Goal: Use online tool/utility: Utilize a website feature to perform a specific function

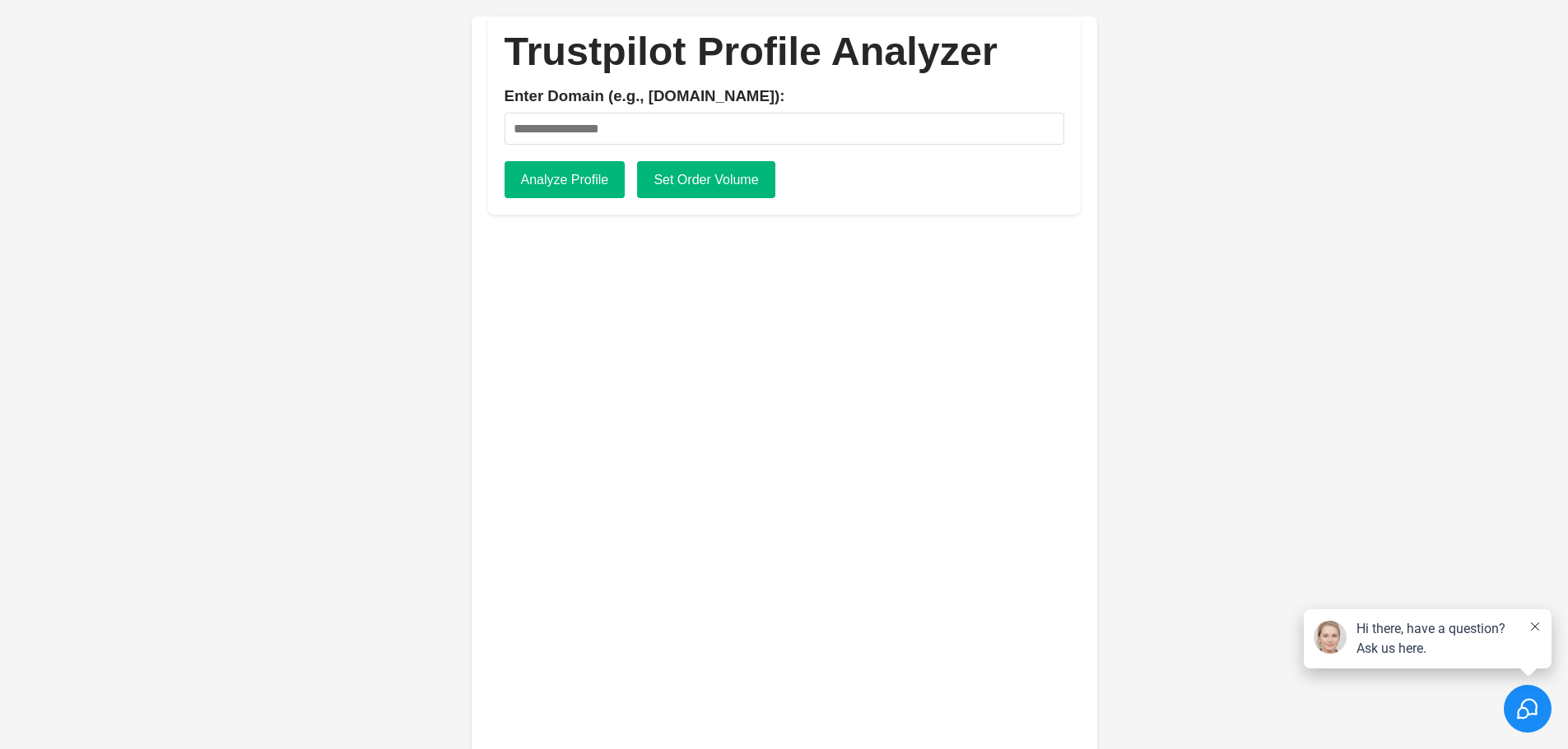
type input "**********"
click at [577, 175] on button "Analyze Profile" at bounding box center [565, 180] width 121 height 38
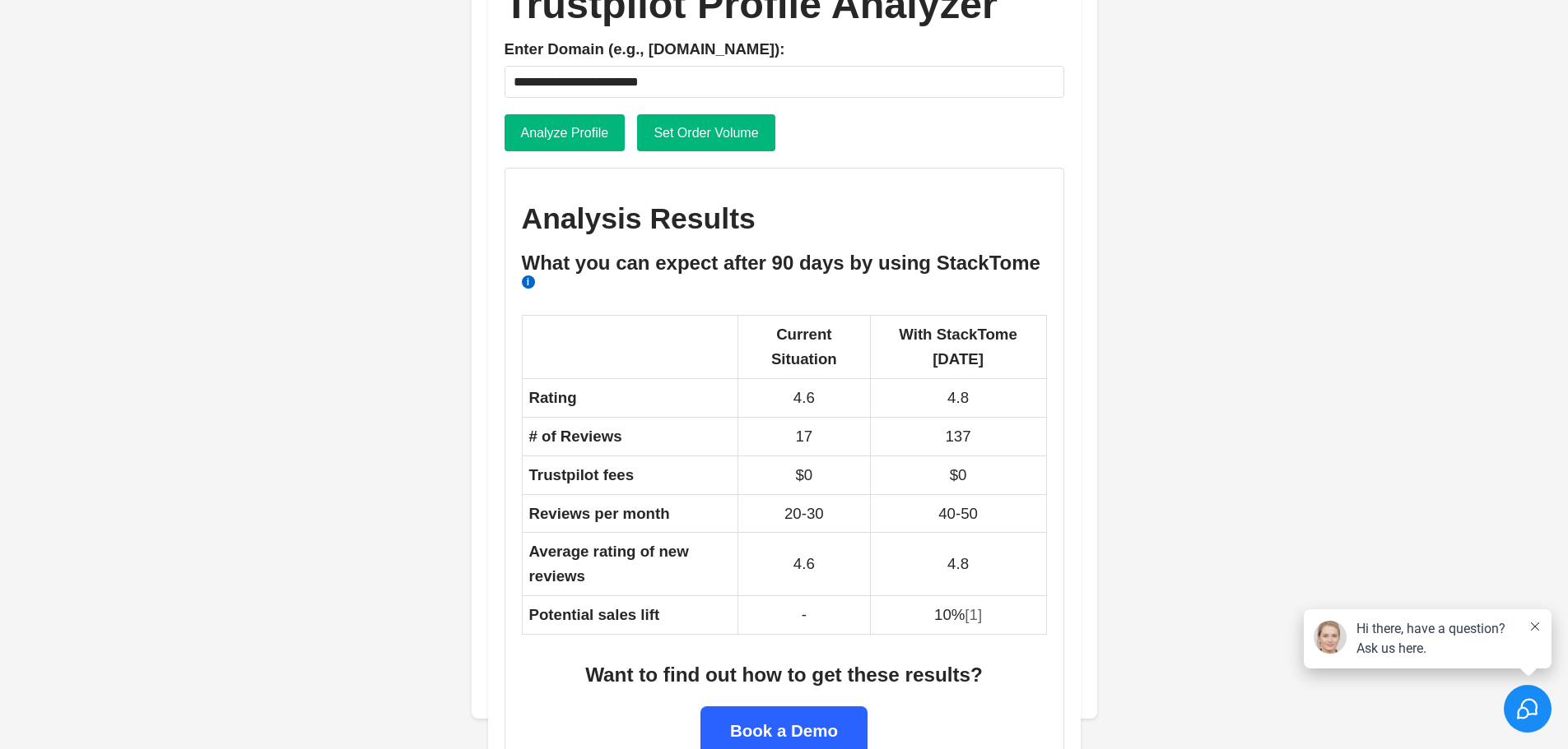
scroll to position [89, 0]
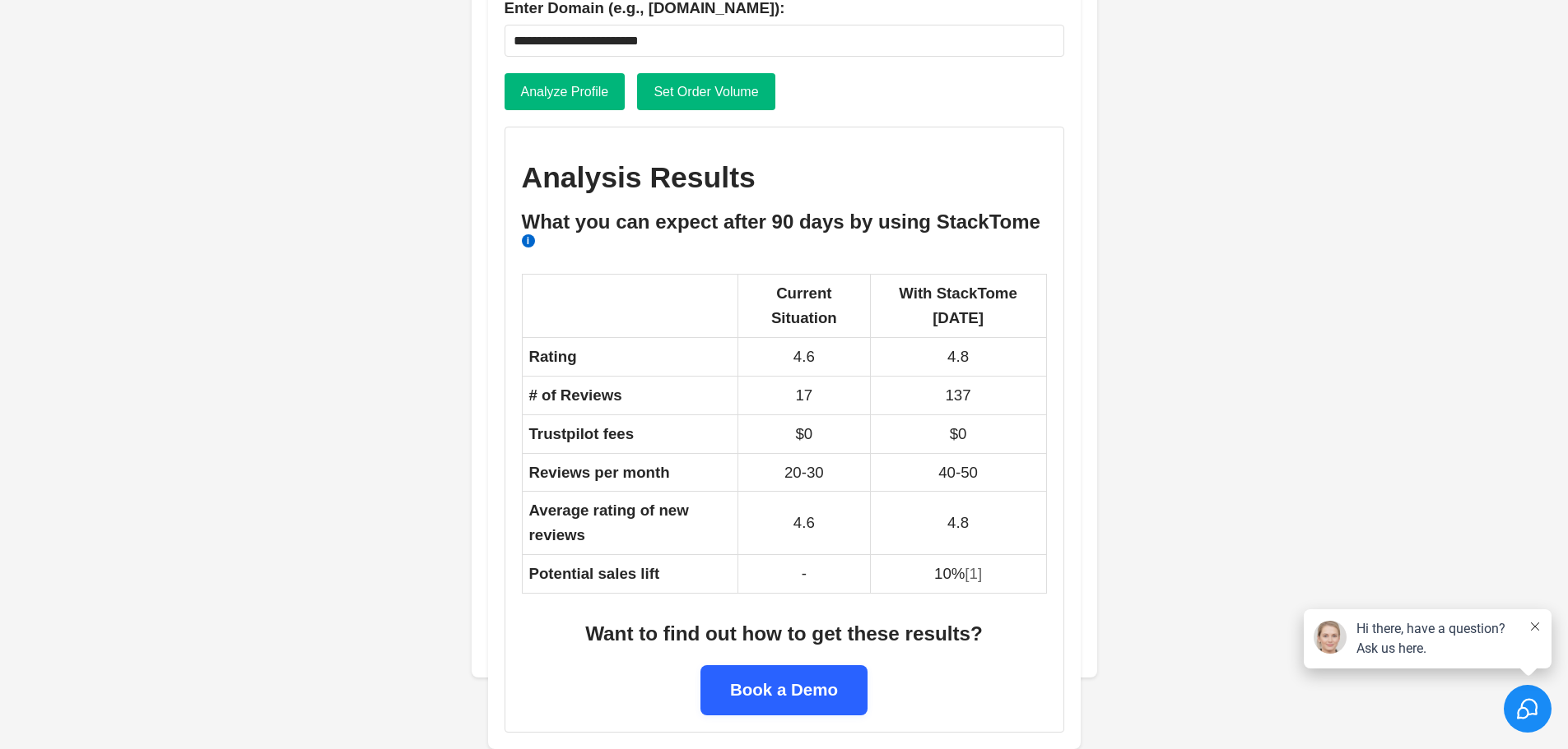
click at [771, 679] on link "Book a Demo" at bounding box center [784, 690] width 167 height 50
click at [1515, 724] on div "Select to open the chat widget" at bounding box center [1528, 709] width 48 height 48
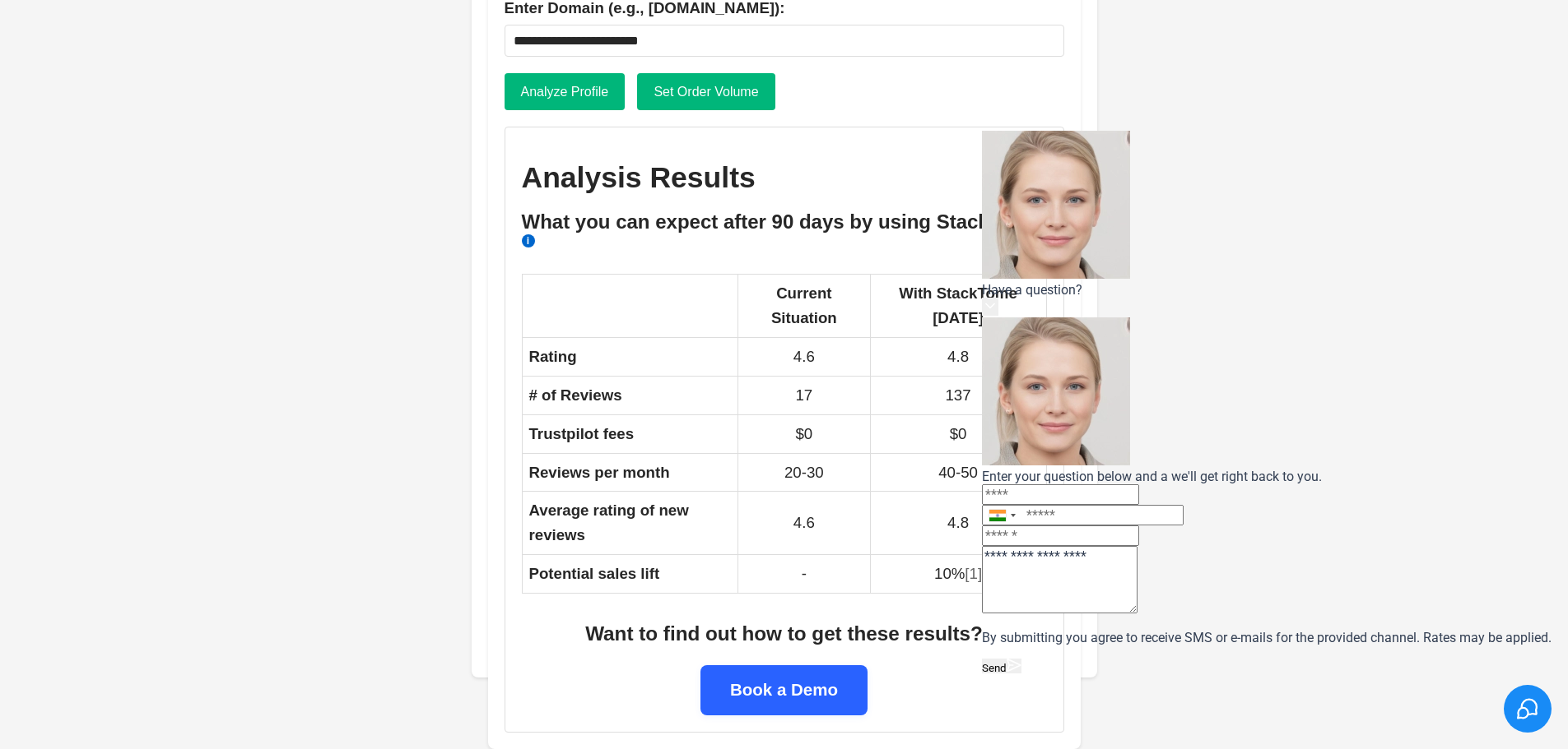
click at [998, 298] on icon at bounding box center [990, 306] width 17 height 17
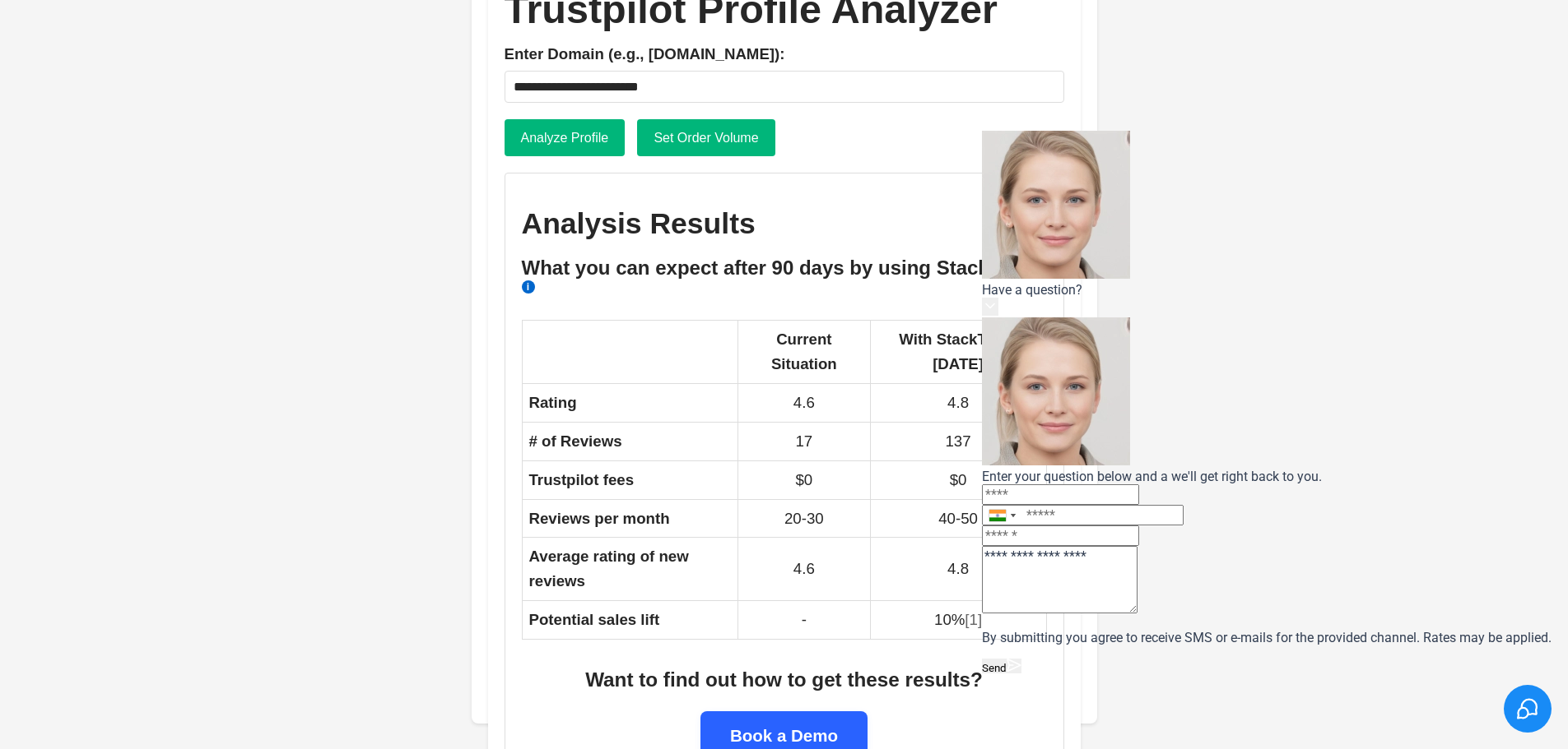
scroll to position [0, 0]
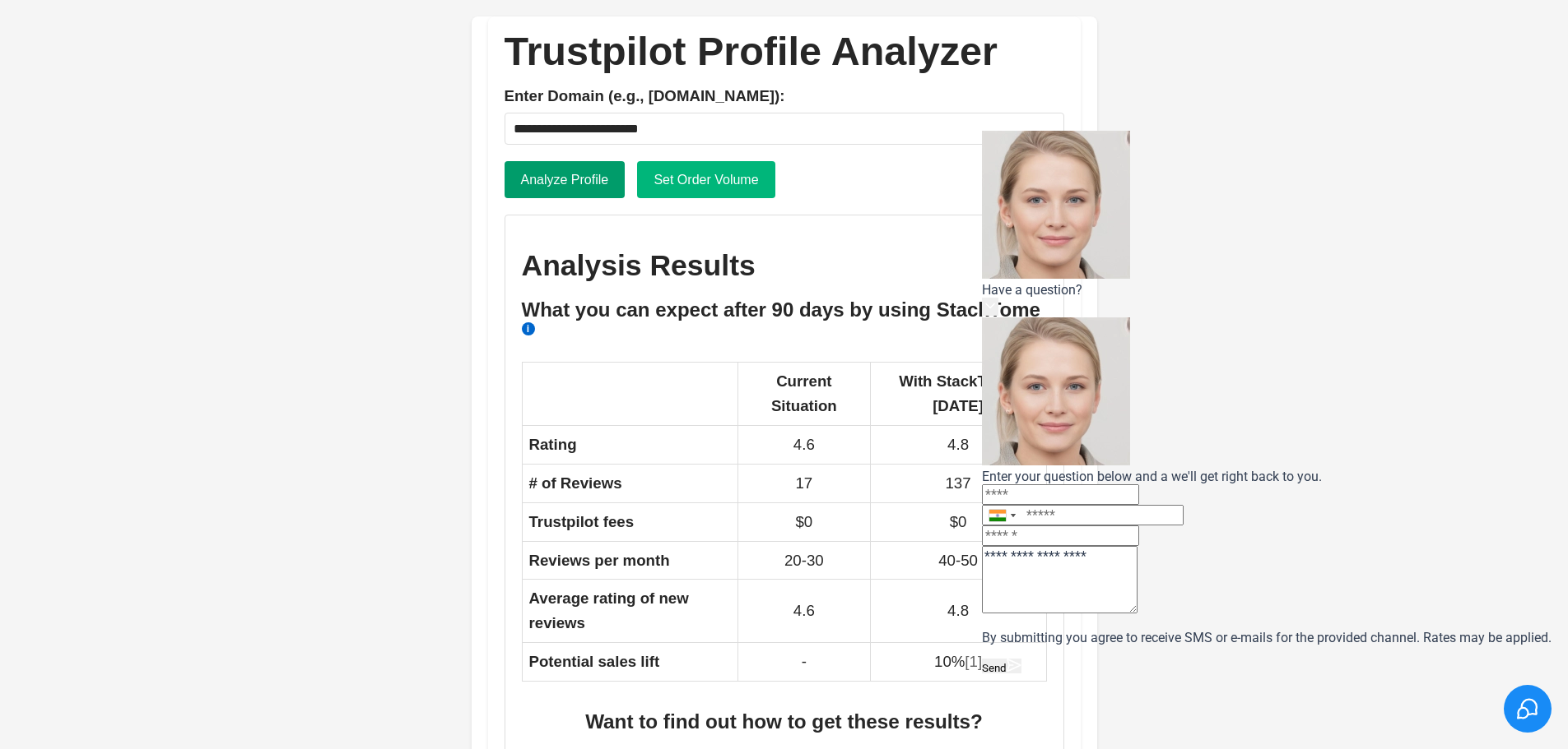
click at [607, 195] on button "Analyze Profile" at bounding box center [565, 180] width 121 height 38
click at [687, 180] on button "Set Order Volume" at bounding box center [705, 180] width 137 height 38
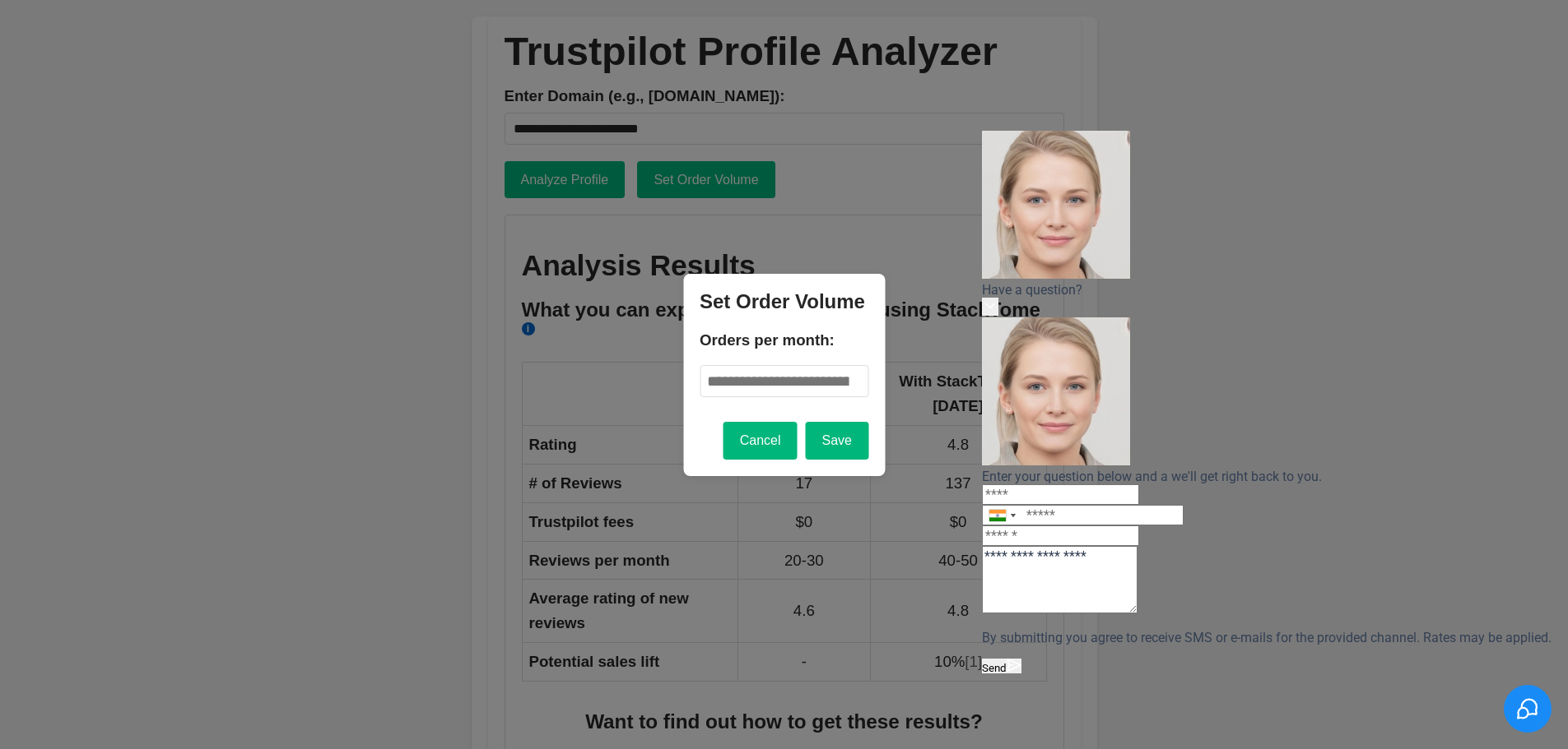
drag, startPoint x: 754, startPoint y: 380, endPoint x: 632, endPoint y: 377, distance: 122.0
click at [632, 377] on div "**********" at bounding box center [784, 427] width 592 height 821
type input "**"
click at [855, 447] on button "Save" at bounding box center [838, 440] width 63 height 38
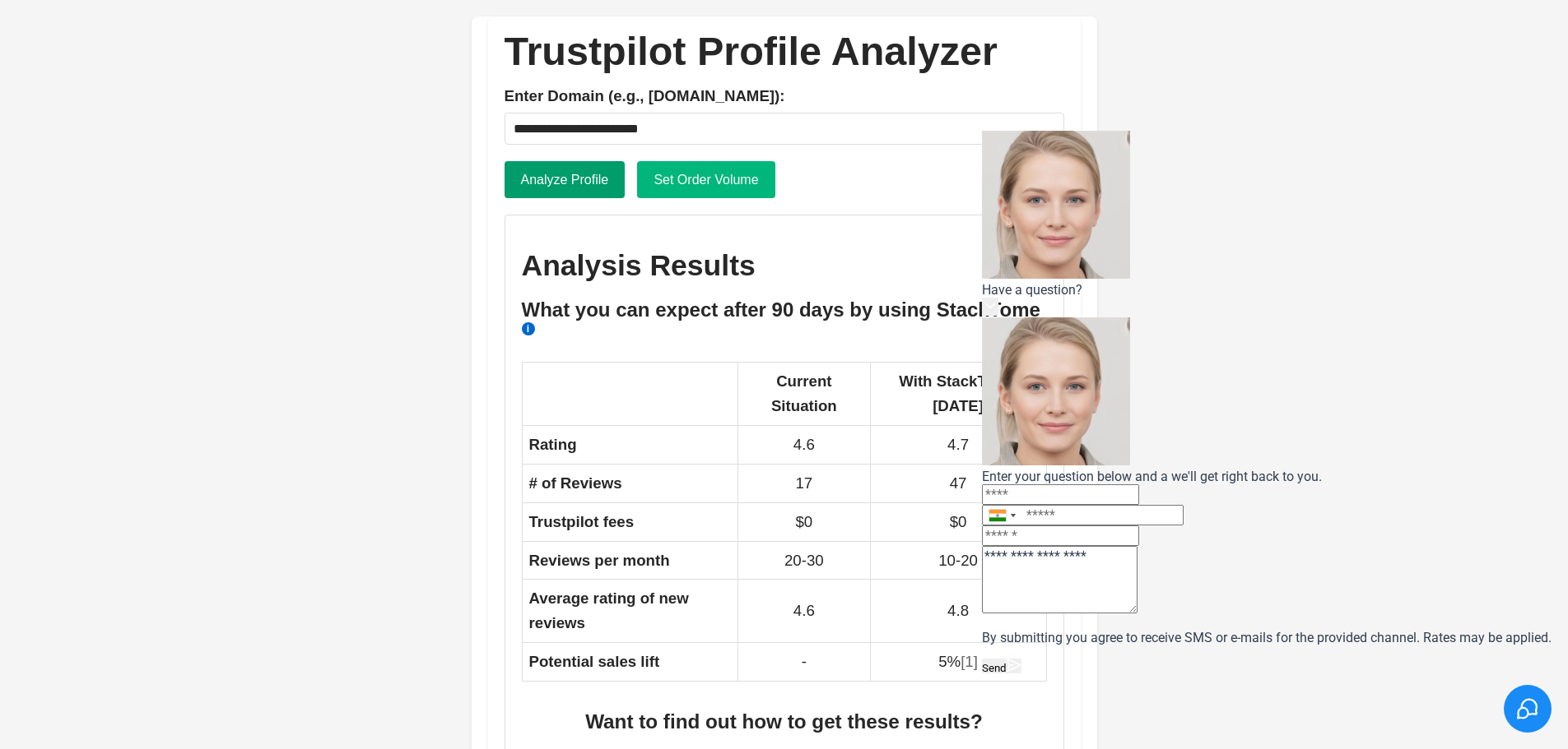
click at [568, 182] on button "Analyze Profile" at bounding box center [565, 180] width 121 height 38
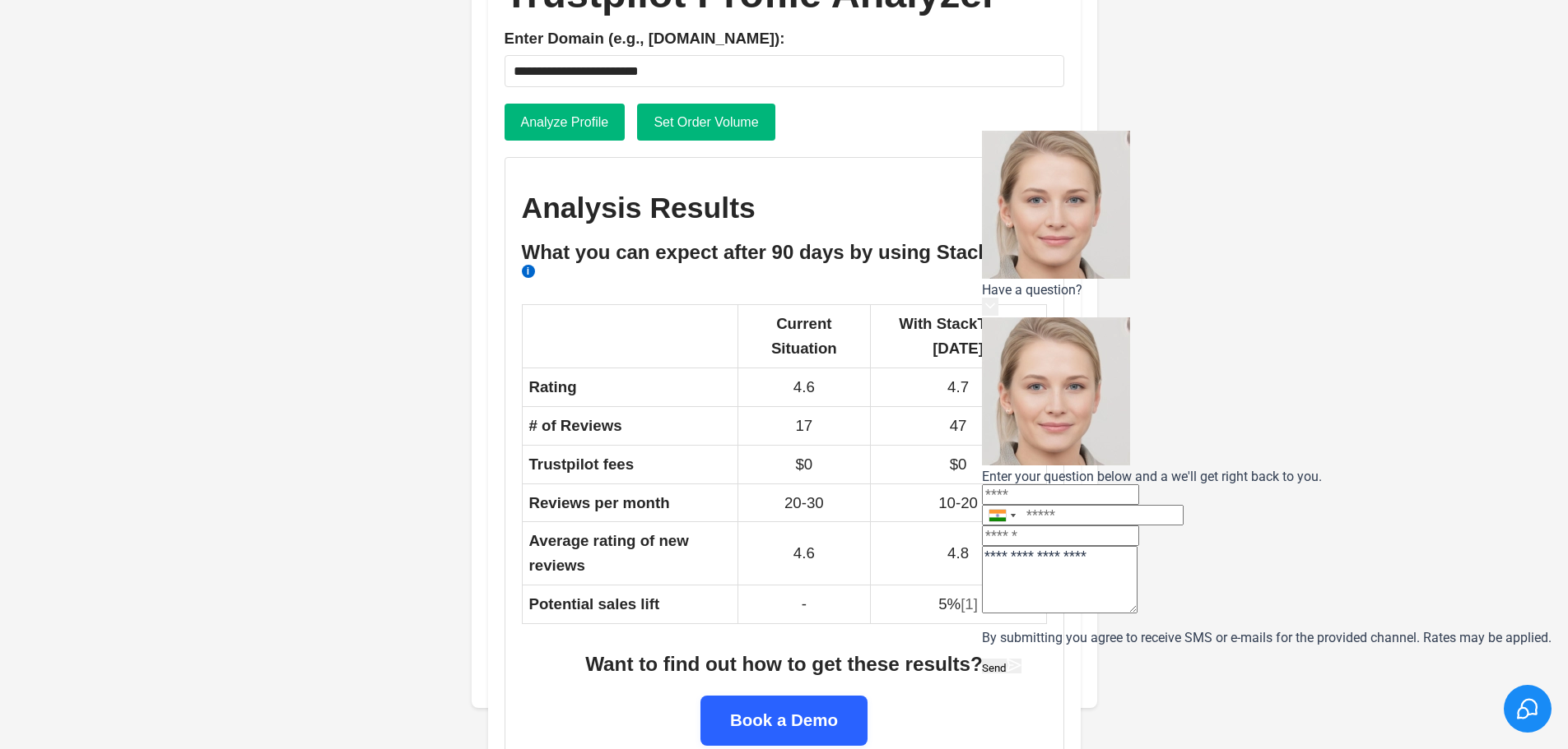
scroll to position [89, 0]
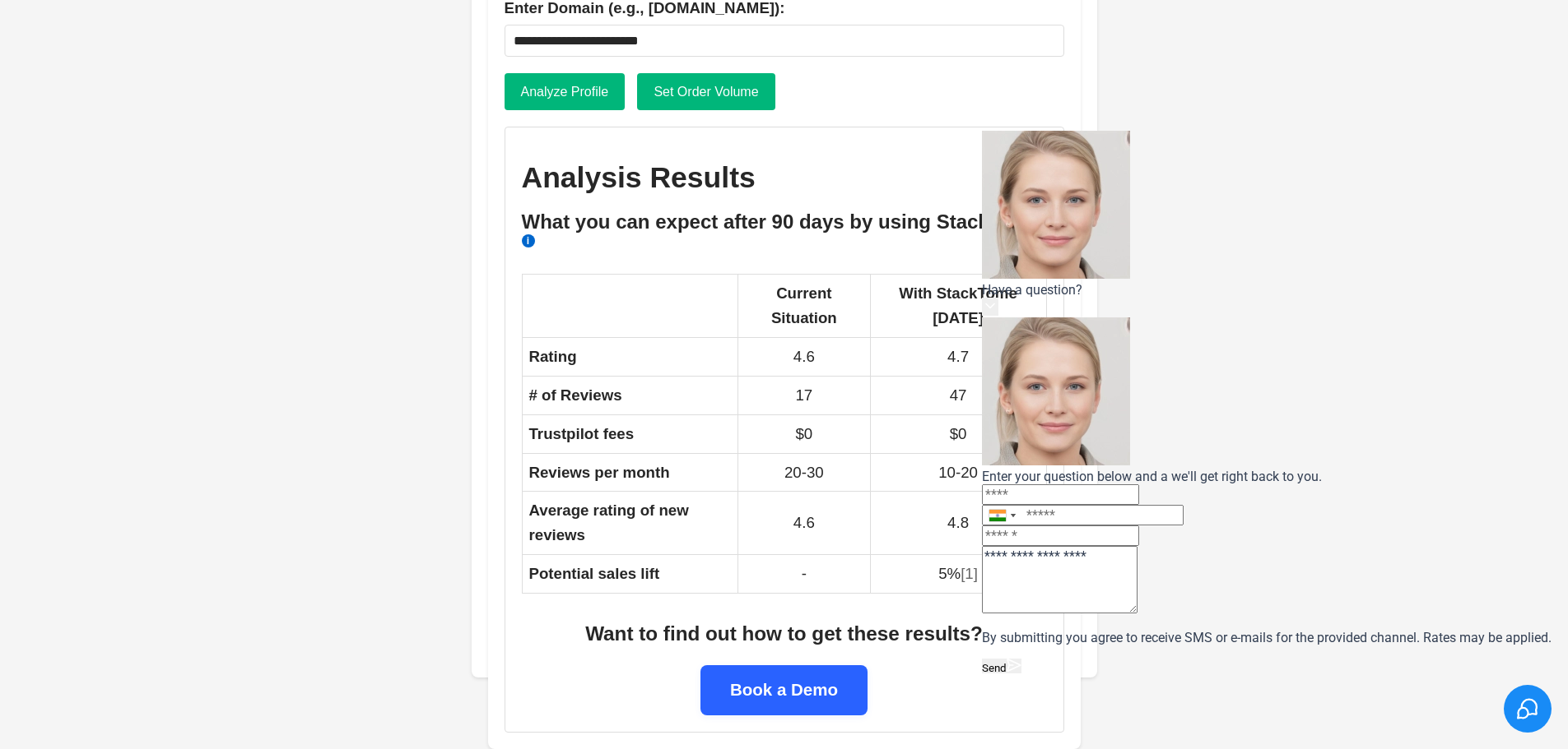
click at [754, 729] on div "Analysis Results What you can expect after 90 days by using StackTome i Current…" at bounding box center [784, 429] width 560 height 606
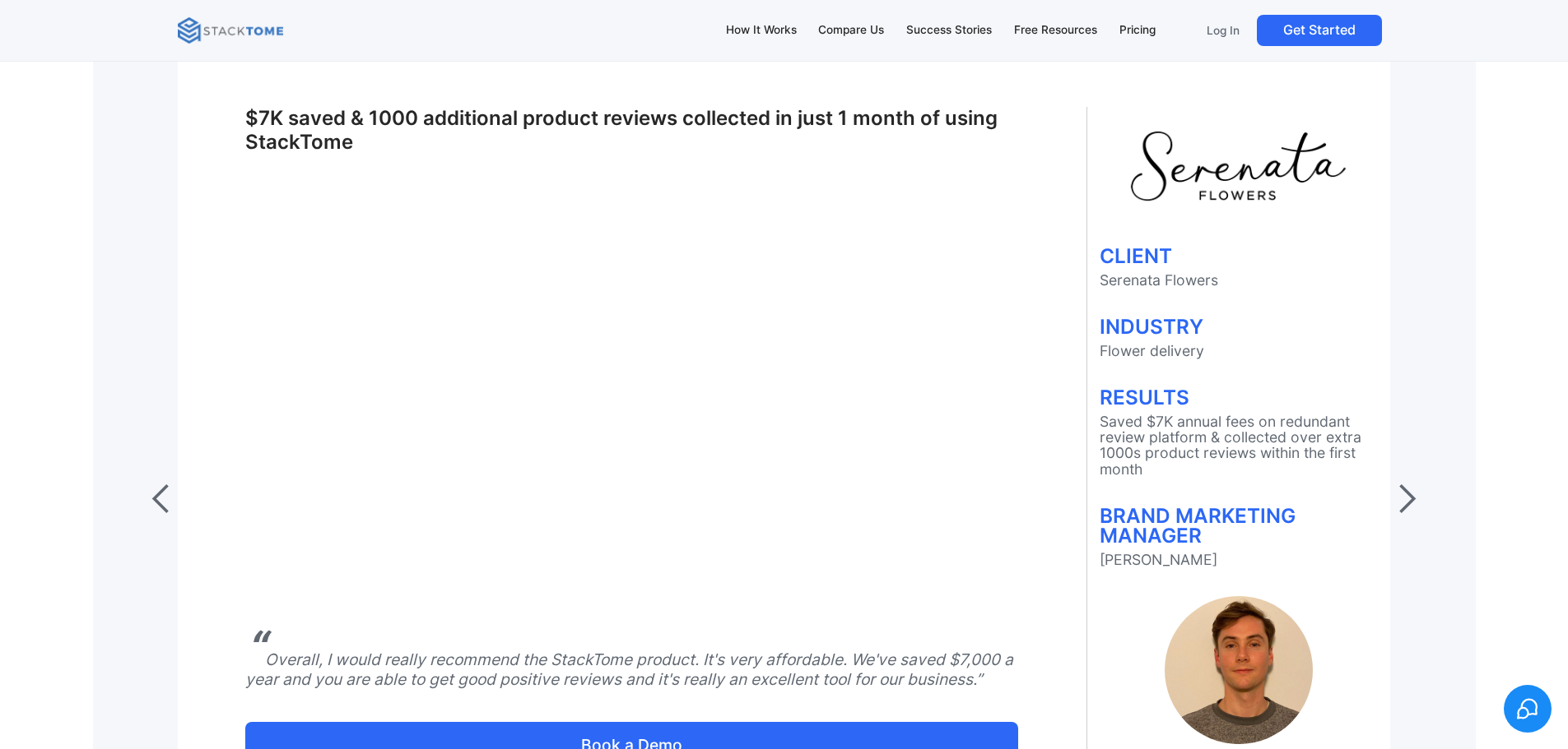
scroll to position [7568, 0]
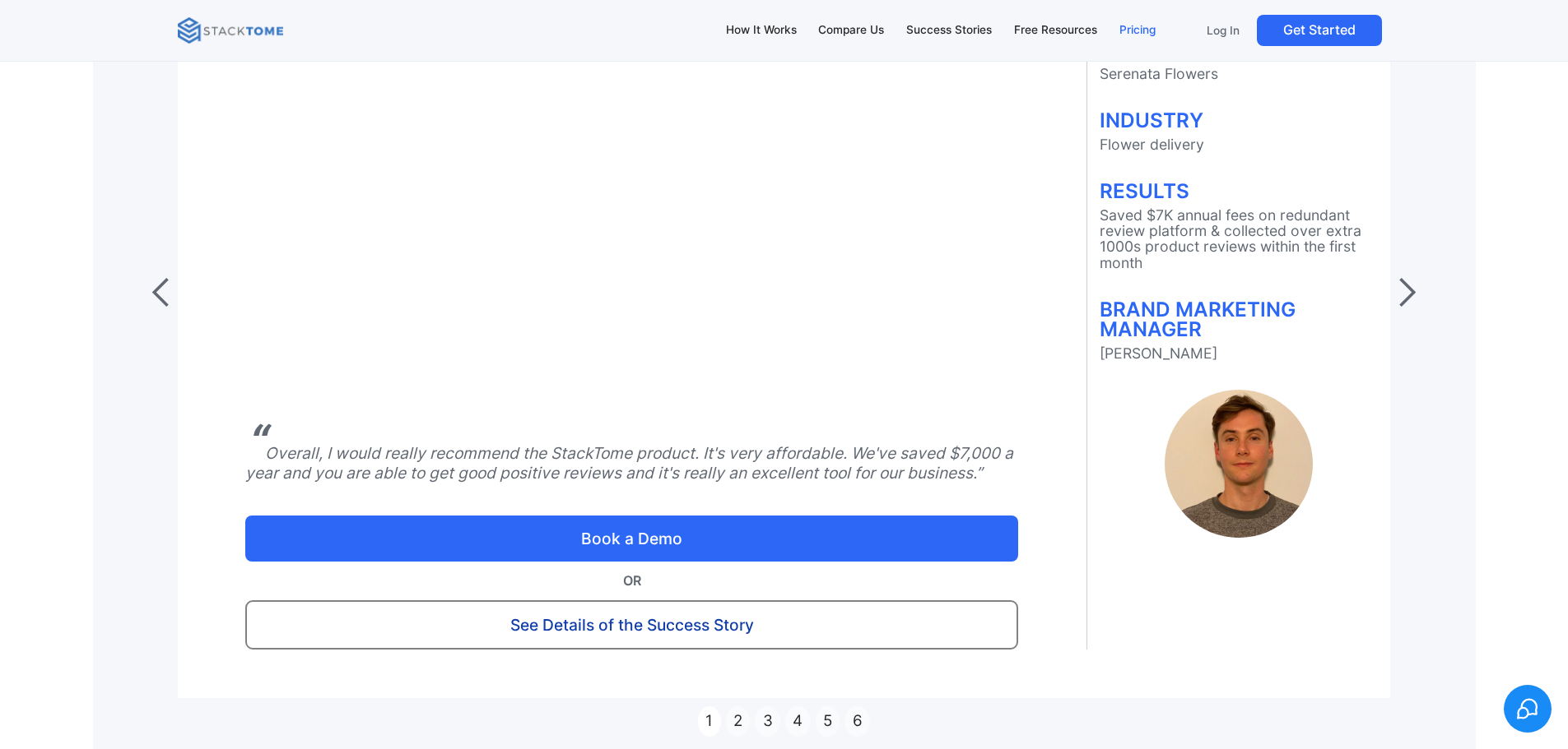
click at [1140, 27] on div "Pricing" at bounding box center [1137, 30] width 36 height 18
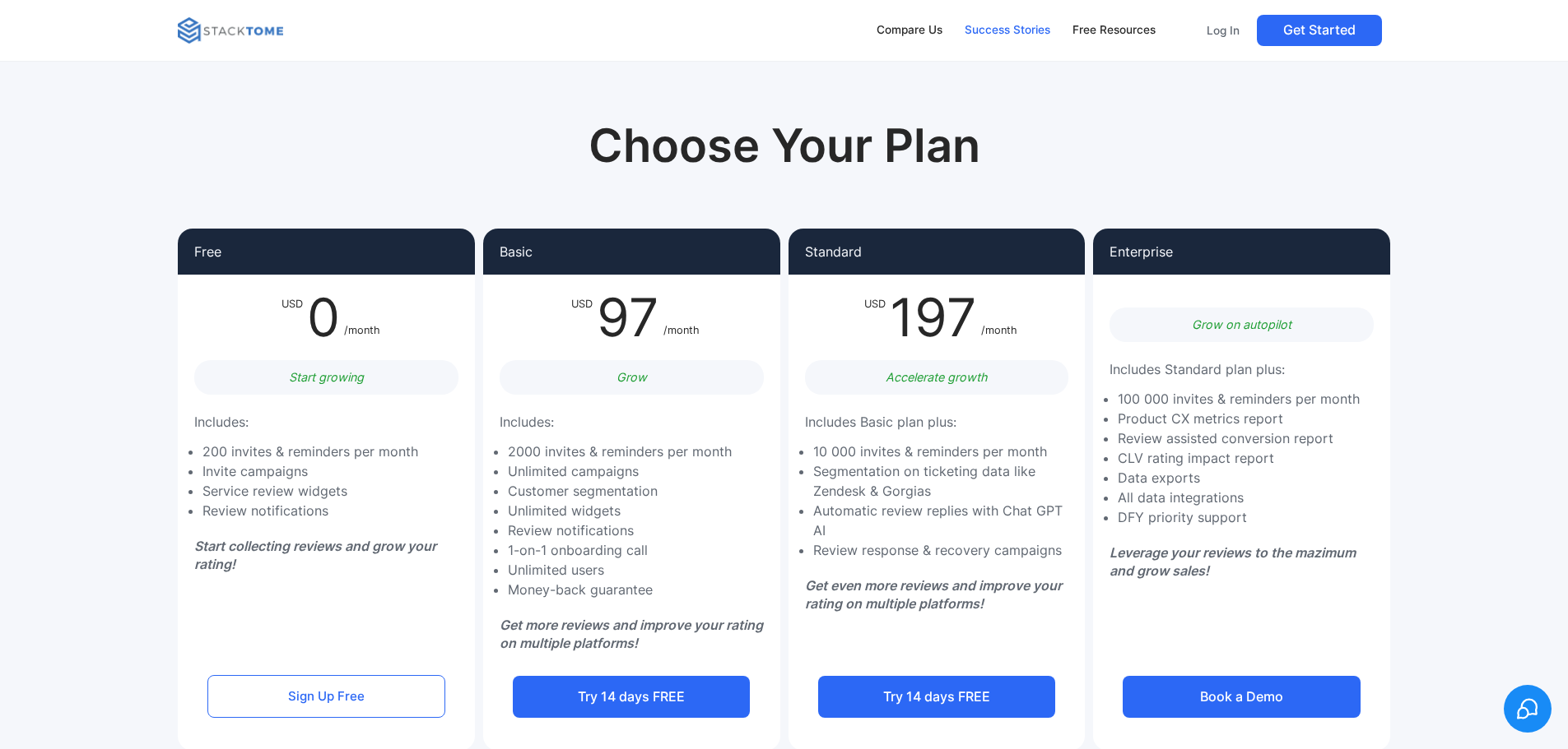
click at [1028, 37] on div "Success Stories" at bounding box center [1007, 30] width 86 height 18
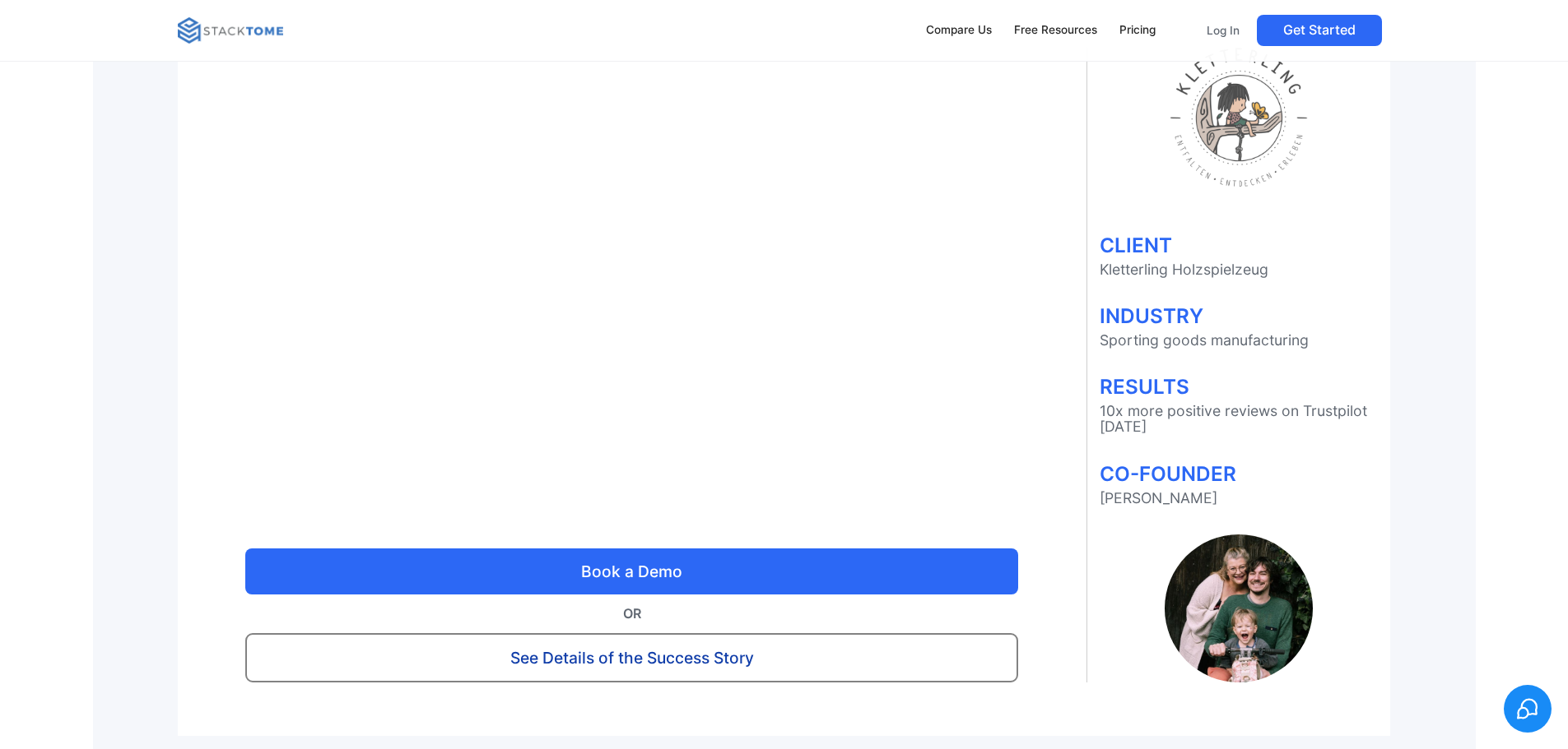
scroll to position [4607, 0]
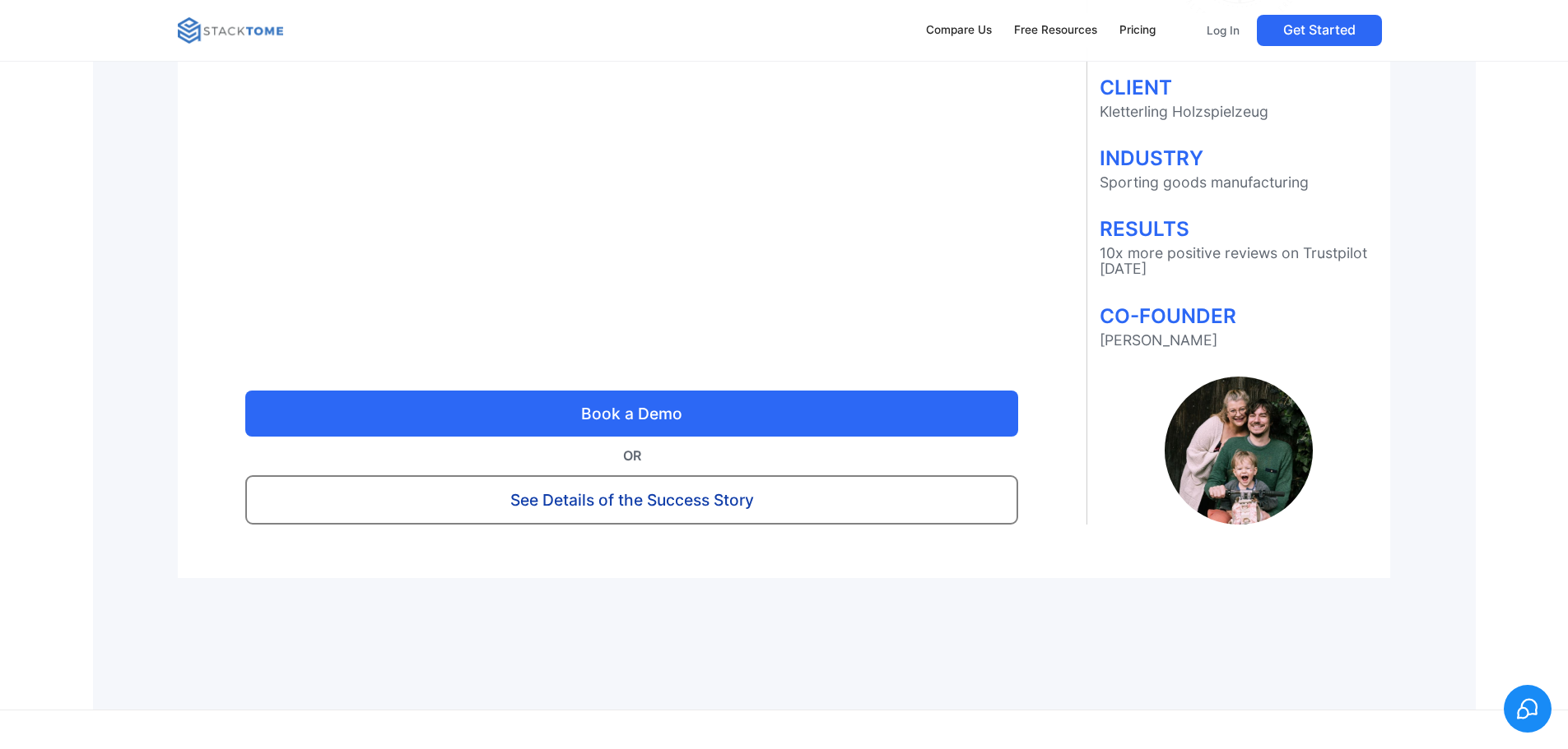
click at [229, 23] on img at bounding box center [231, 31] width 106 height 26
